Goal: Task Accomplishment & Management: Use online tool/utility

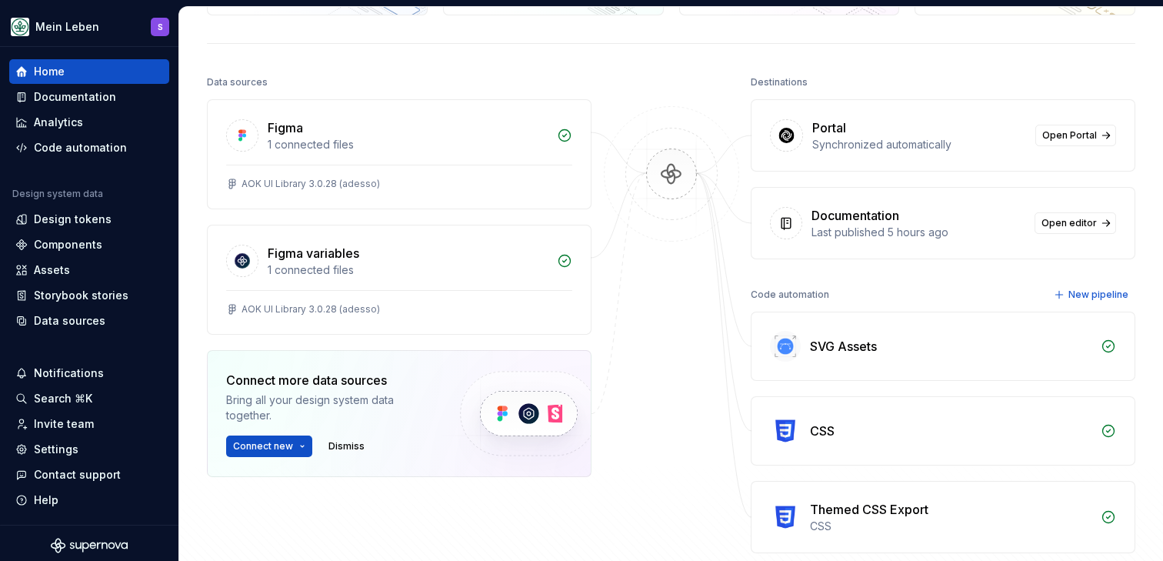
scroll to position [162, 0]
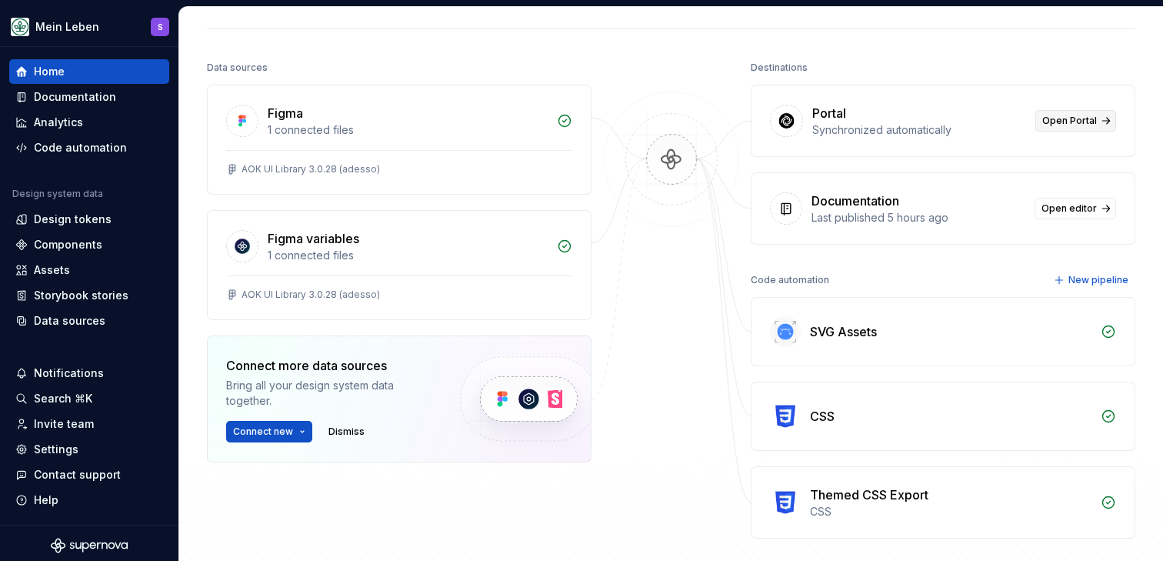
click at [1069, 123] on span "Open Portal" at bounding box center [1070, 121] width 55 height 12
click at [324, 27] on div "Home Design tokens 284 Components 61 930 Assets 743 Docs pages 128 Data sources…" at bounding box center [671, 236] width 984 height 783
click at [47, 267] on div "Assets" at bounding box center [52, 269] width 36 height 15
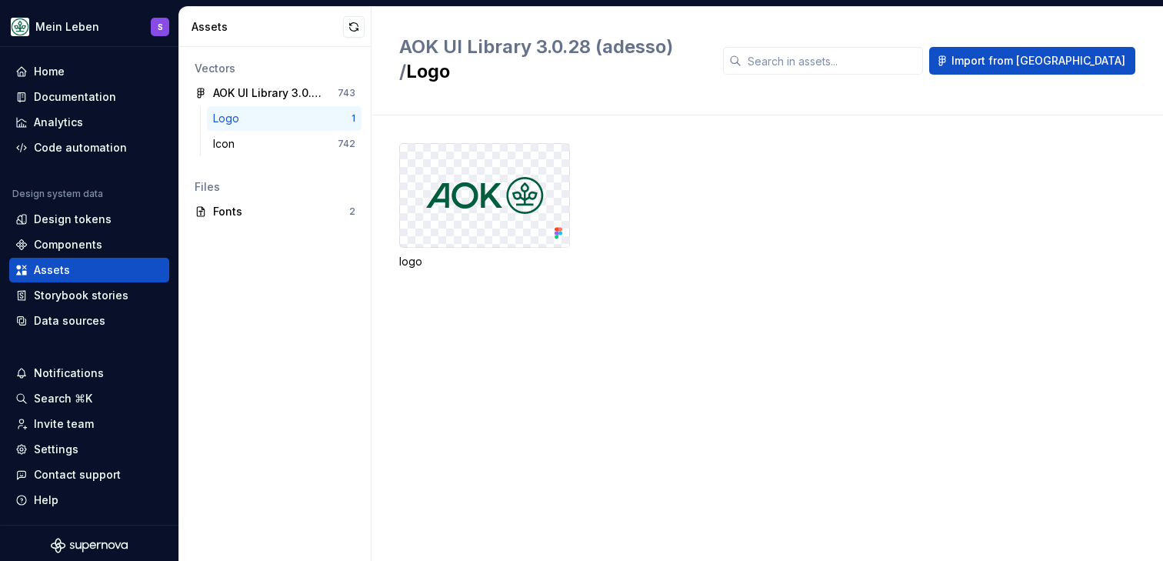
click at [662, 195] on div "logo" at bounding box center [781, 206] width 764 height 126
click at [705, 41] on h2 "AOK UI Library 3.0.28 (adesso) / Logo" at bounding box center [551, 59] width 305 height 49
click at [294, 19] on div "Assets" at bounding box center [268, 26] width 152 height 15
click at [413, 15] on div "AOK UI Library 3.0.28 (adesso) / Logo Import from [GEOGRAPHIC_DATA]" at bounding box center [768, 61] width 792 height 108
click at [569, 332] on div "logo" at bounding box center [781, 337] width 764 height 445
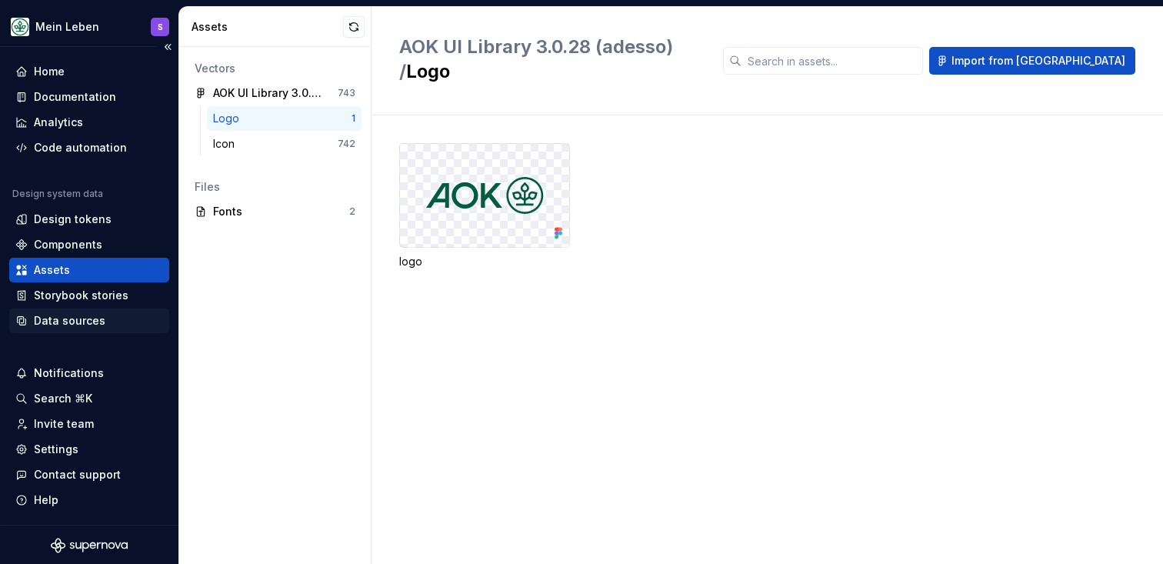
click at [81, 321] on div "Data sources" at bounding box center [70, 320] width 72 height 15
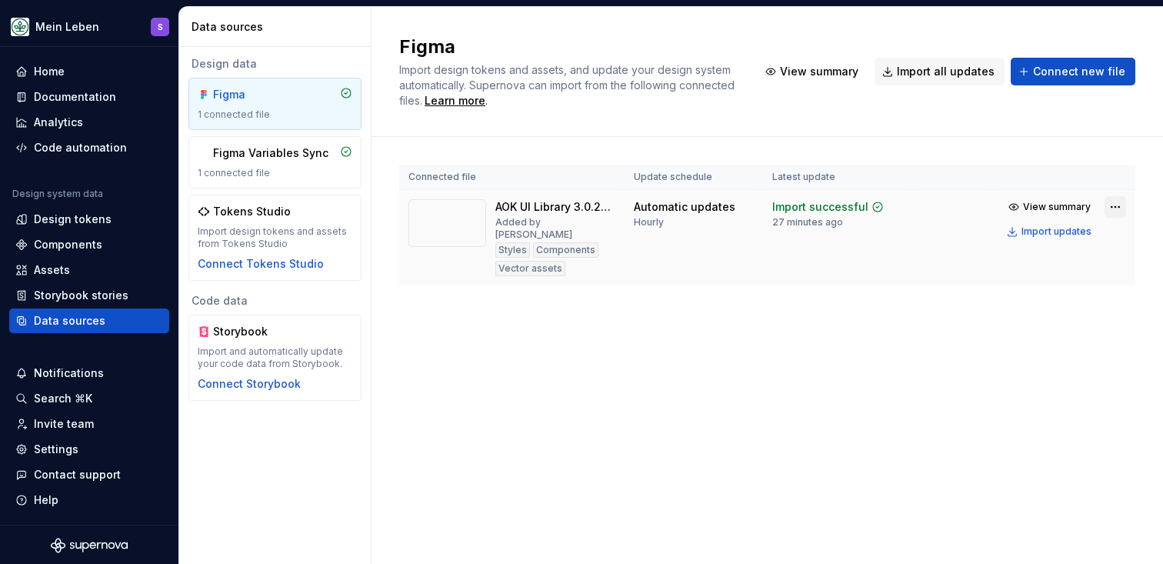
click at [1123, 209] on html "Mein Leben S Home Documentation Analytics Code automation Design system data De…" at bounding box center [581, 282] width 1163 height 564
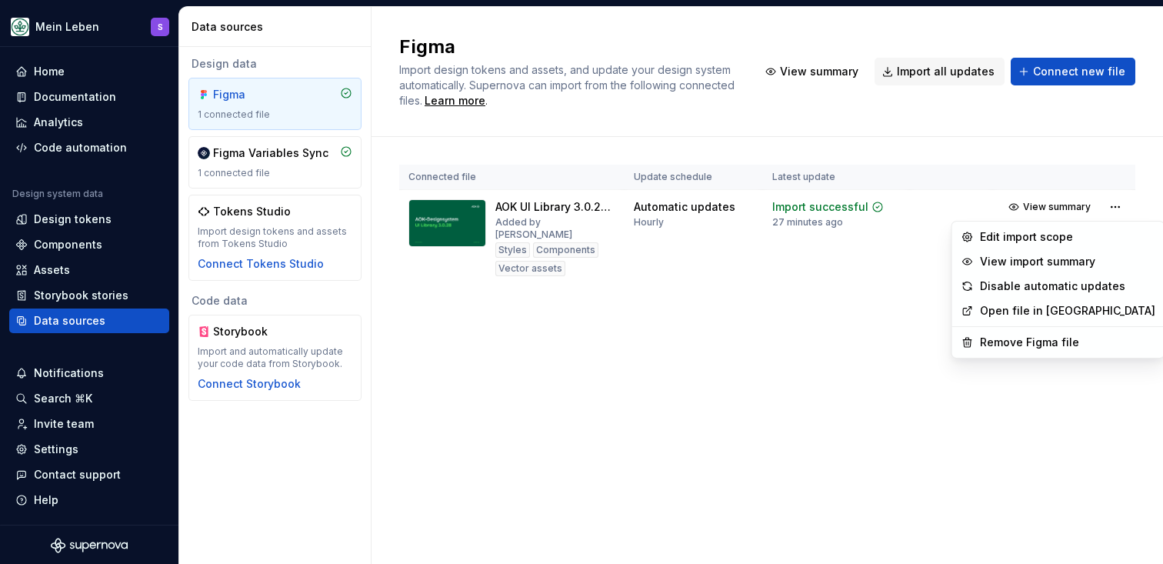
click at [906, 290] on html "Mein Leben S Home Documentation Analytics Code automation Design system data De…" at bounding box center [581, 282] width 1163 height 564
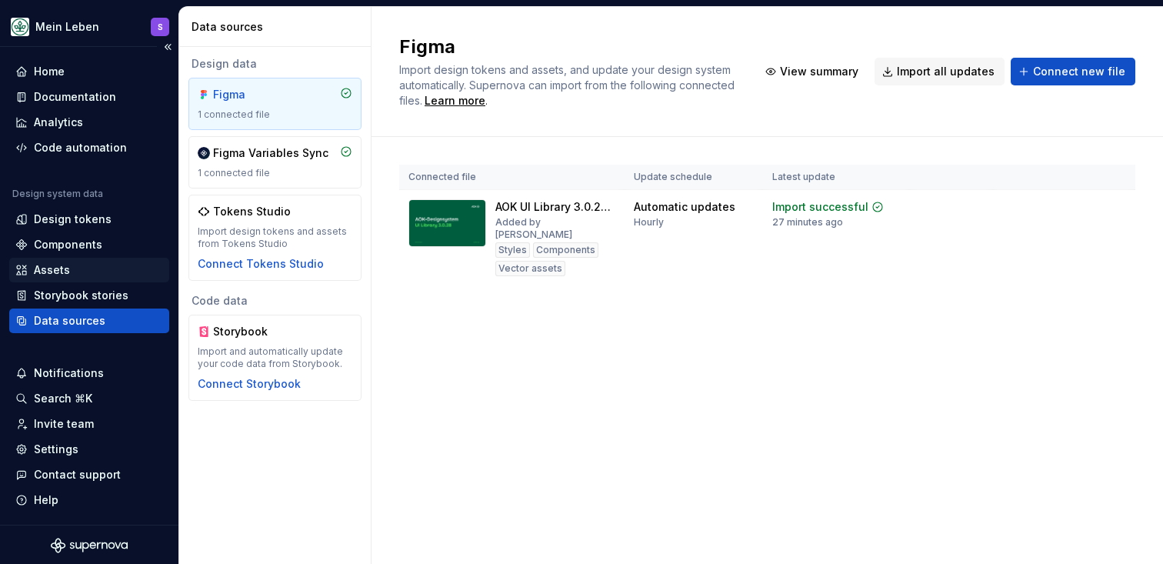
click at [85, 258] on div "Assets" at bounding box center [89, 270] width 160 height 25
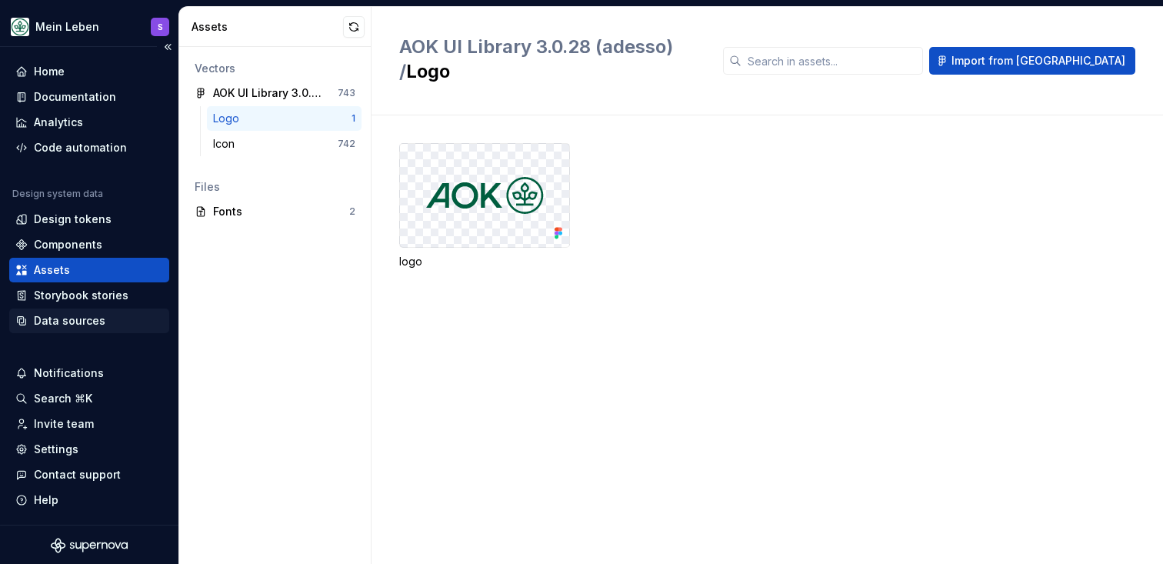
click at [81, 322] on div "Data sources" at bounding box center [70, 320] width 72 height 15
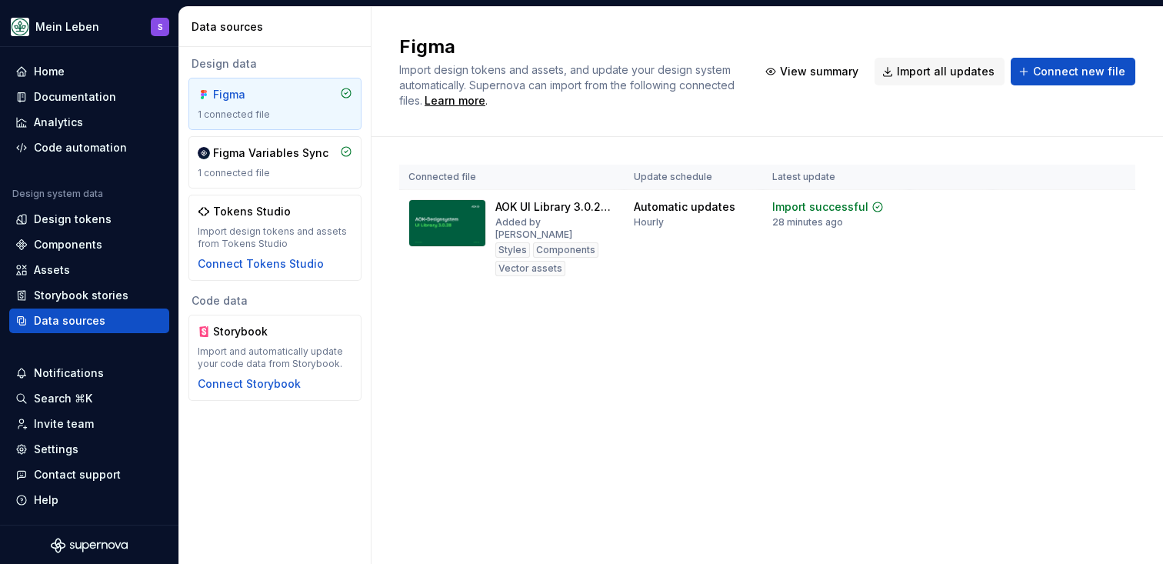
click at [520, 409] on div "Figma Import design tokens and assets, and update your design system automatica…" at bounding box center [768, 285] width 792 height 557
click at [1059, 232] on div "Import updates" at bounding box center [1057, 231] width 70 height 12
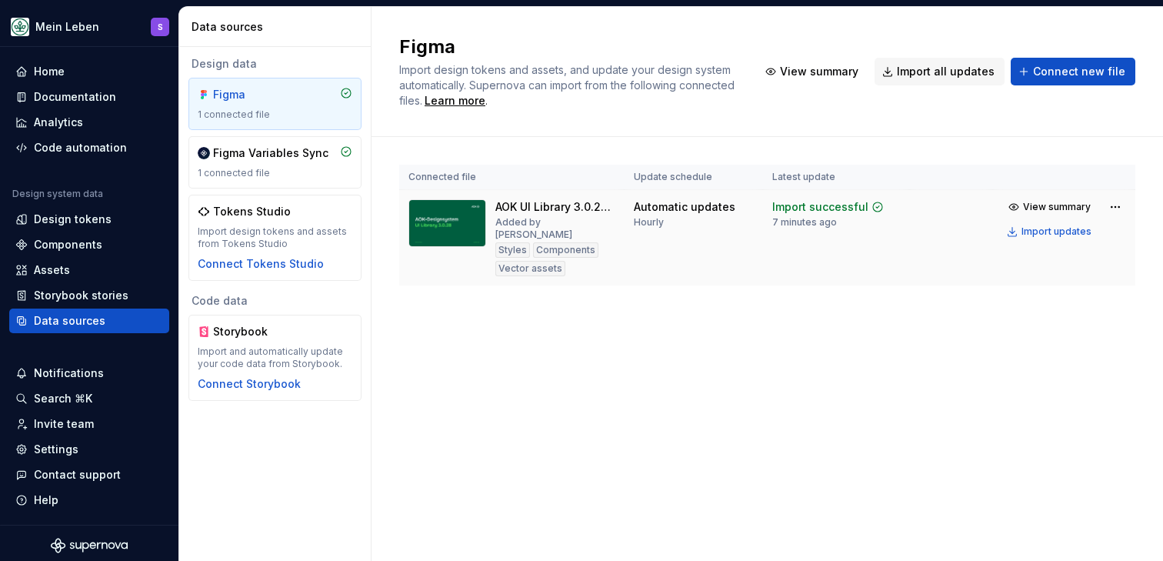
click at [670, 328] on div "Connected file Update schedule Latest update AOK UI Library 3.0.28 (adesso) Add…" at bounding box center [767, 240] width 736 height 207
click at [79, 269] on div "Assets" at bounding box center [89, 269] width 148 height 15
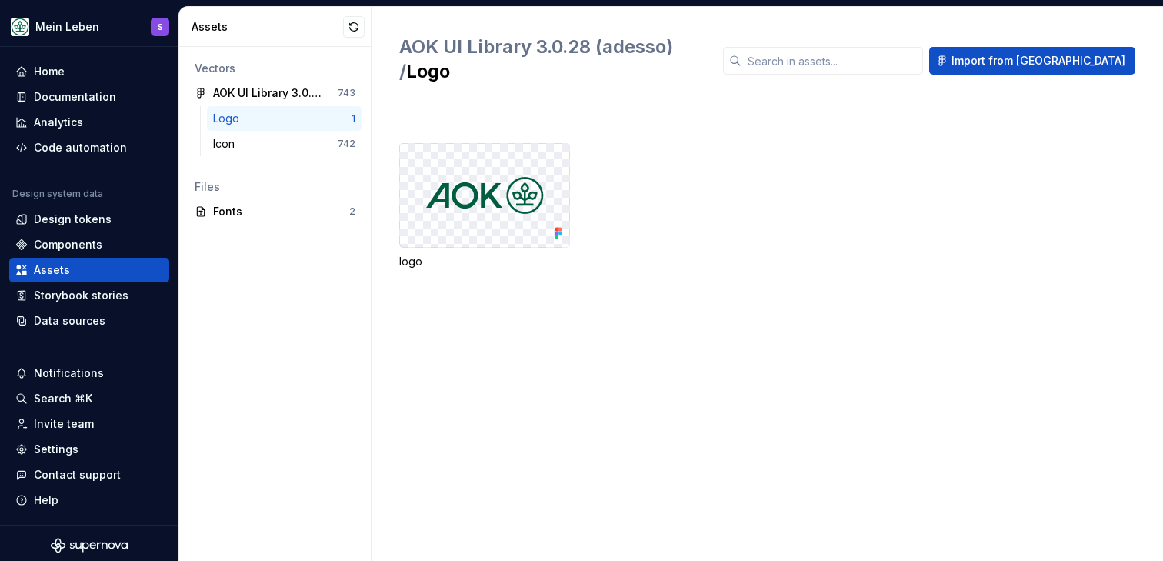
click at [629, 159] on div "logo" at bounding box center [781, 206] width 764 height 126
click at [666, 339] on div "logo" at bounding box center [781, 337] width 764 height 445
click at [761, 226] on div "logo" at bounding box center [781, 206] width 764 height 126
